Goal: Task Accomplishment & Management: Use online tool/utility

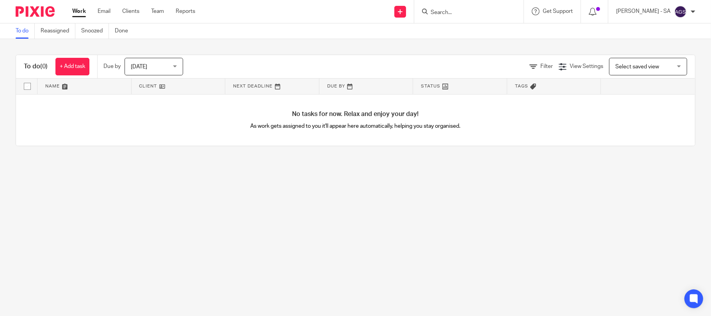
click at [463, 13] on input "Search" at bounding box center [465, 12] width 70 height 7
type input "H22"
click at [469, 37] on link at bounding box center [494, 34] width 132 height 18
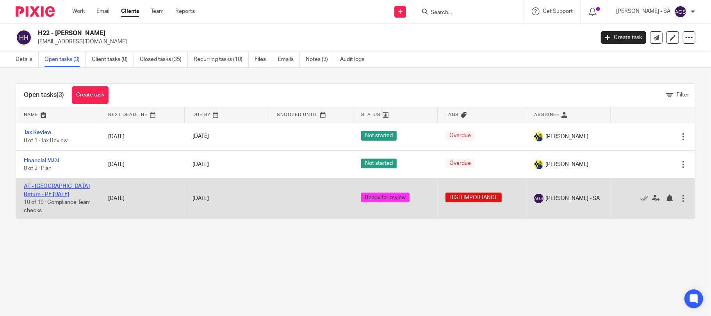
click at [57, 186] on link "AT - SA Return - PE 05-04-2025" at bounding box center [57, 190] width 66 height 13
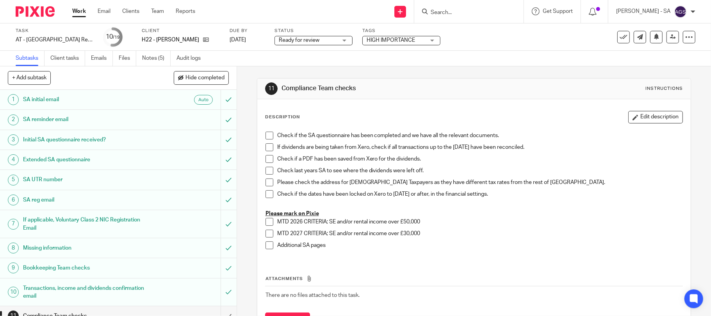
click at [284, 14] on div "Send new email Create task Add client Request signature Get Support Contact Sup…" at bounding box center [459, 11] width 504 height 23
click at [463, 10] on input "Search" at bounding box center [465, 12] width 70 height 7
click at [157, 63] on link "Notes (5)" at bounding box center [156, 58] width 29 height 15
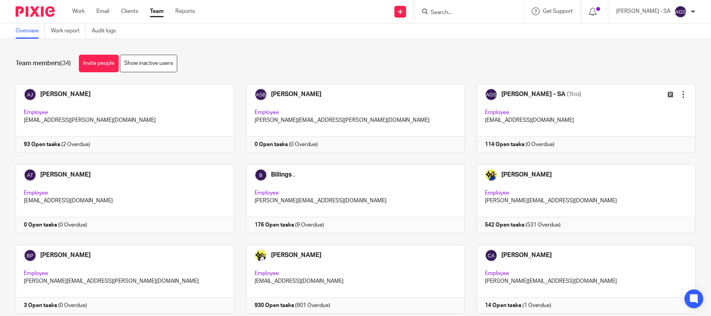
click at [460, 14] on input "Search" at bounding box center [465, 12] width 70 height 7
type input "H22"
click at [476, 32] on link at bounding box center [494, 34] width 132 height 18
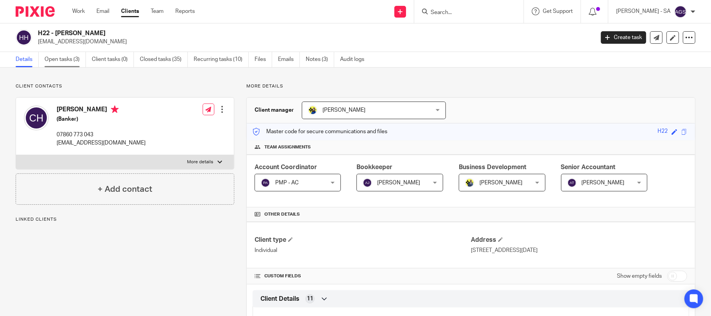
click at [63, 59] on link "Open tasks (3)" at bounding box center [65, 59] width 41 height 15
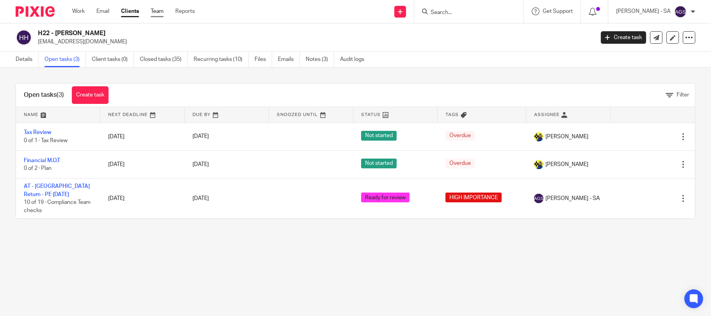
click at [163, 11] on link "Team" at bounding box center [157, 11] width 13 height 8
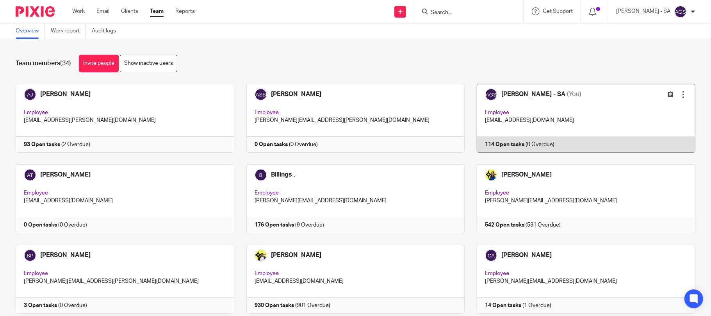
click at [500, 129] on link at bounding box center [580, 118] width 231 height 69
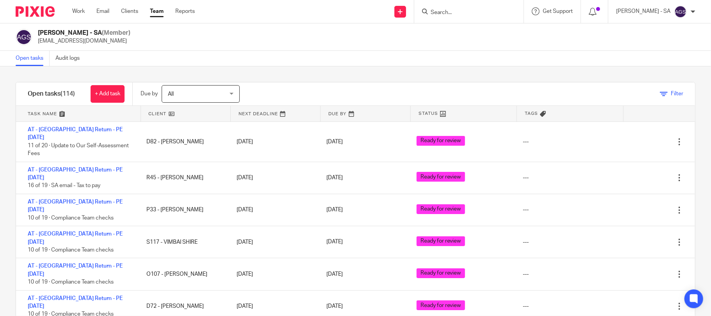
click at [660, 91] on icon at bounding box center [664, 94] width 8 height 8
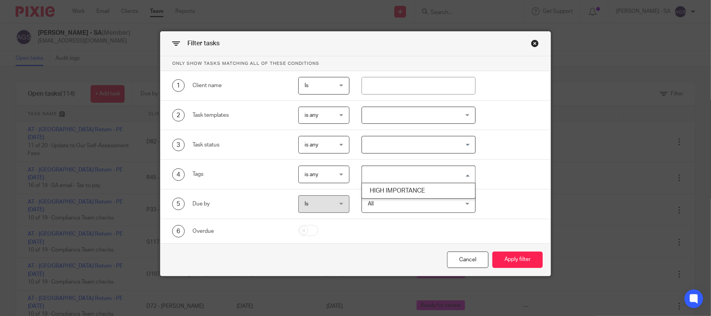
click at [386, 178] on input "Search for option" at bounding box center [417, 175] width 108 height 14
click at [390, 190] on li "HIGH IMPORTANCE" at bounding box center [418, 190] width 113 height 11
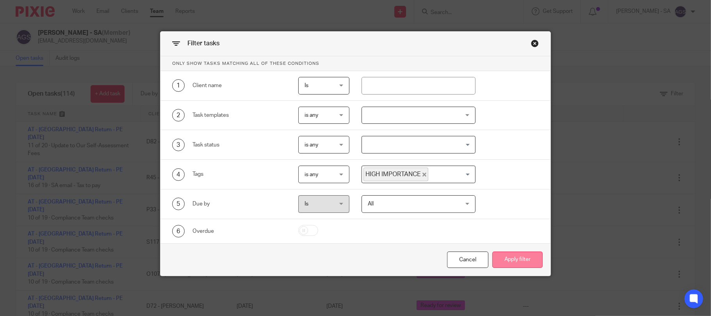
click at [508, 262] on button "Apply filter" at bounding box center [517, 259] width 50 height 17
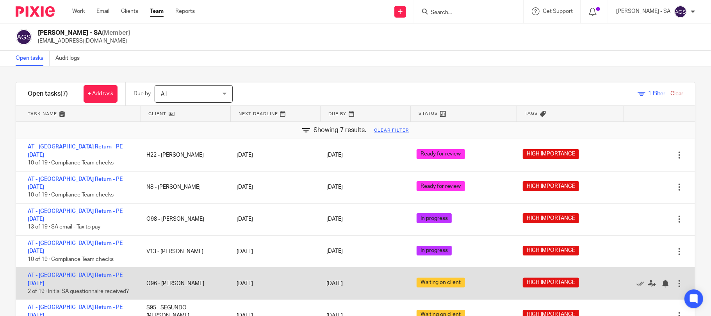
scroll to position [9, 0]
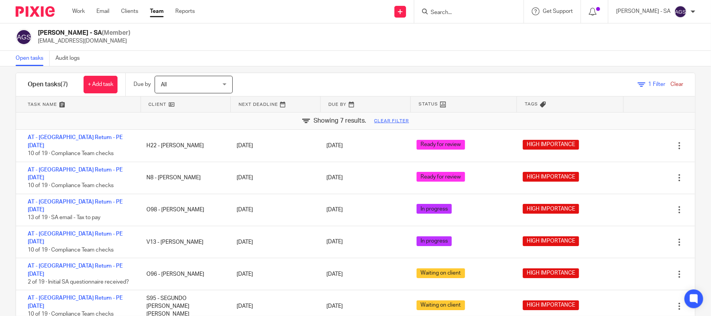
click at [649, 83] on span "1" at bounding box center [650, 84] width 3 height 5
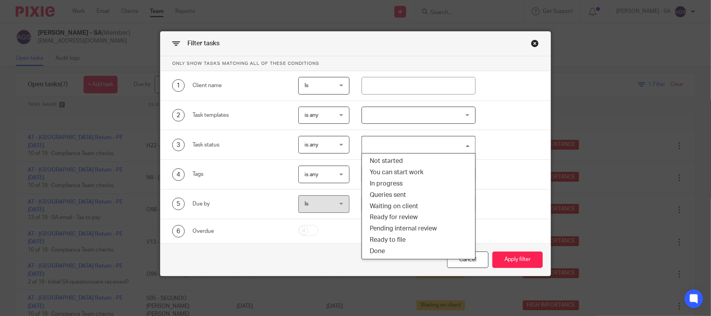
click at [380, 145] on input "Search for option" at bounding box center [417, 145] width 108 height 14
click at [377, 221] on li "Ready for review" at bounding box center [418, 217] width 113 height 11
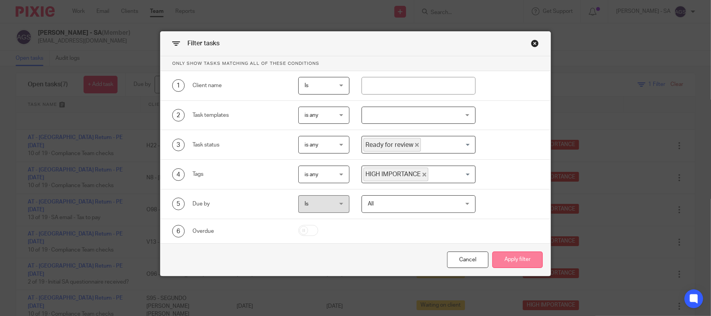
click at [512, 263] on button "Apply filter" at bounding box center [517, 259] width 50 height 17
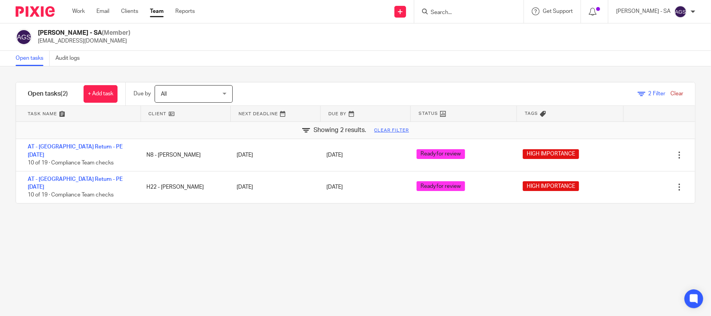
click at [181, 245] on div "Filter tasks Only show tasks matching all of these conditions 1 Client name Is …" at bounding box center [355, 191] width 711 height 250
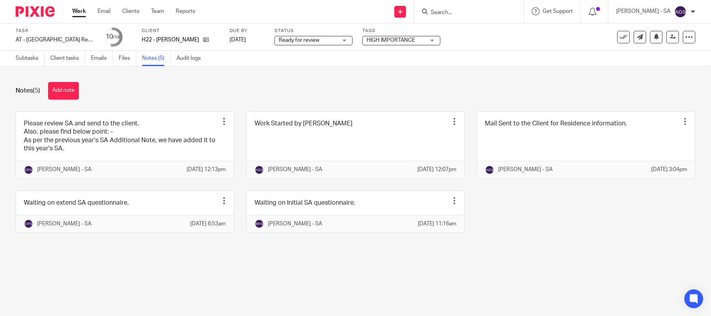
click at [168, 282] on main "Task AT - [GEOGRAPHIC_DATA] Return - PE [DATE] Save AT - [GEOGRAPHIC_DATA] Retu…" at bounding box center [355, 158] width 711 height 316
click at [139, 287] on main "Task AT - [GEOGRAPHIC_DATA] Return - PE [DATE] Save AT - [GEOGRAPHIC_DATA] Retu…" at bounding box center [355, 158] width 711 height 316
click at [561, 260] on div "Notes (5) Add note Please review SA and send to the client. Also, please find b…" at bounding box center [355, 163] width 711 height 194
